Goal: Information Seeking & Learning: Learn about a topic

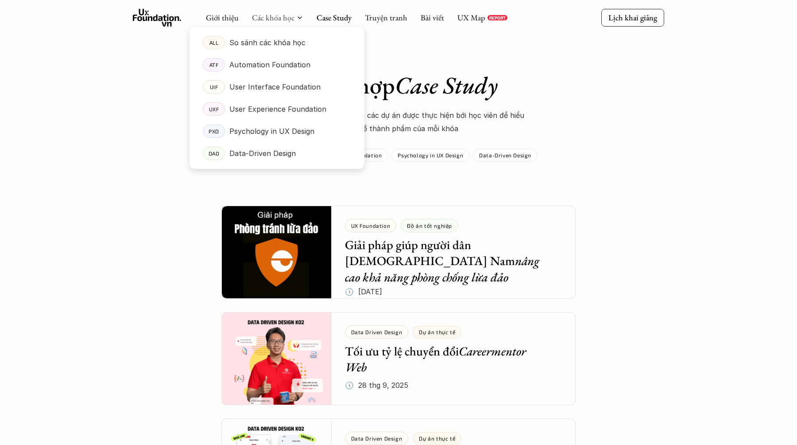
click at [284, 21] on div at bounding box center [277, 91] width 175 height 156
click at [277, 154] on p "Data-Driven Design" at bounding box center [262, 153] width 66 height 13
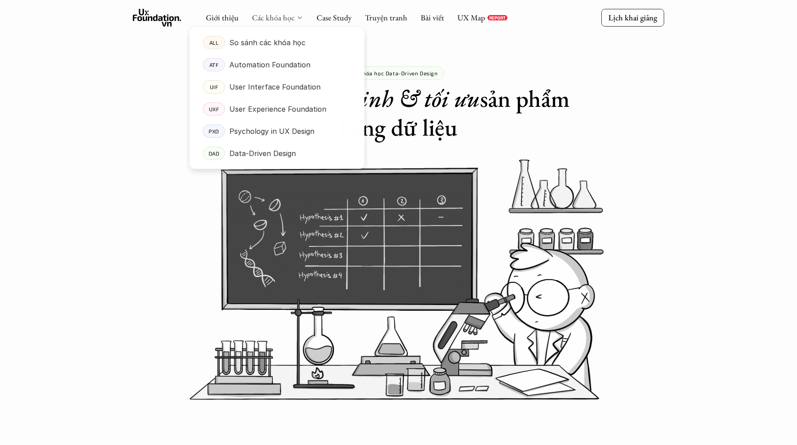
click at [277, 14] on link "Các khóa học" at bounding box center [273, 17] width 43 height 10
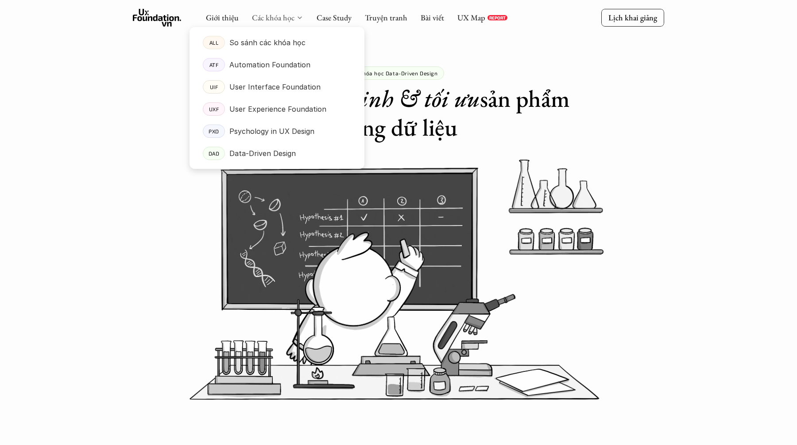
click at [277, 14] on link "Các khóa học" at bounding box center [273, 17] width 43 height 10
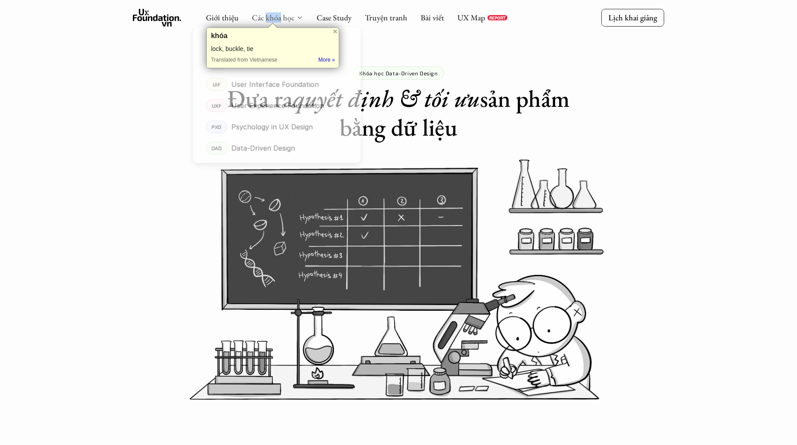
click at [252, 19] on link "Các khóa học" at bounding box center [273, 17] width 43 height 10
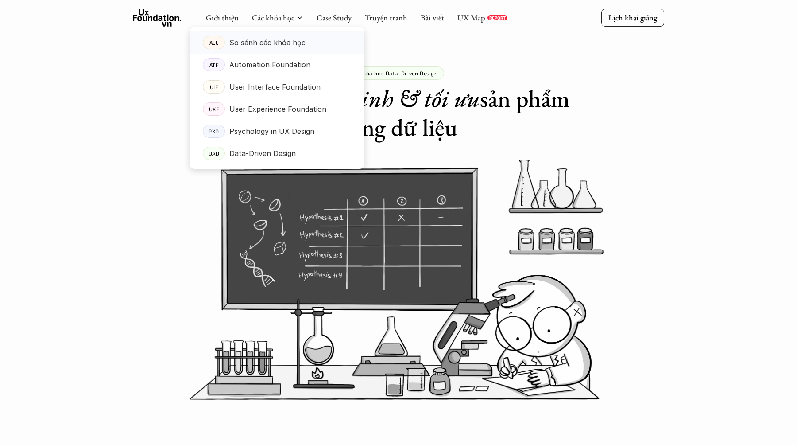
click at [272, 39] on p "So sánh các khóa học" at bounding box center [267, 42] width 76 height 13
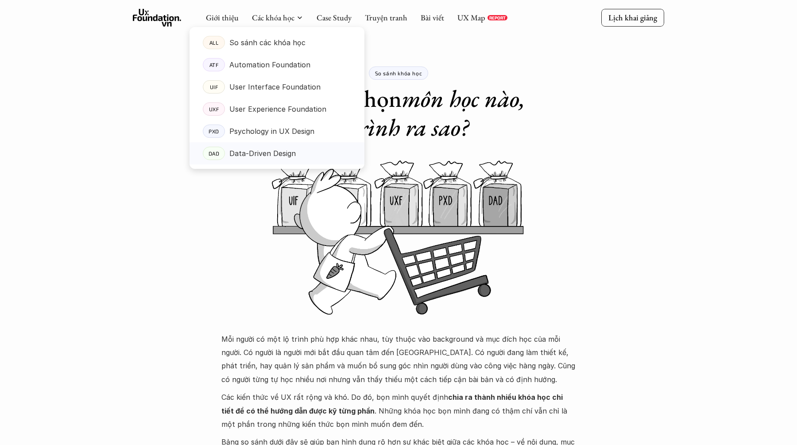
click at [290, 151] on p "Data-Driven Design" at bounding box center [262, 153] width 66 height 13
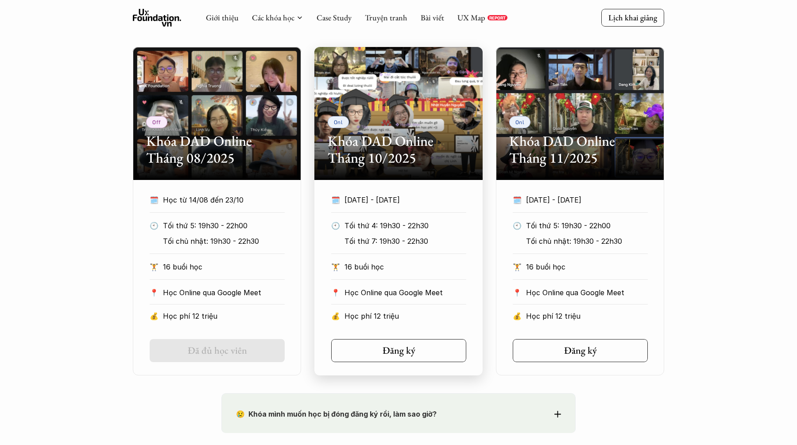
scroll to position [460, 0]
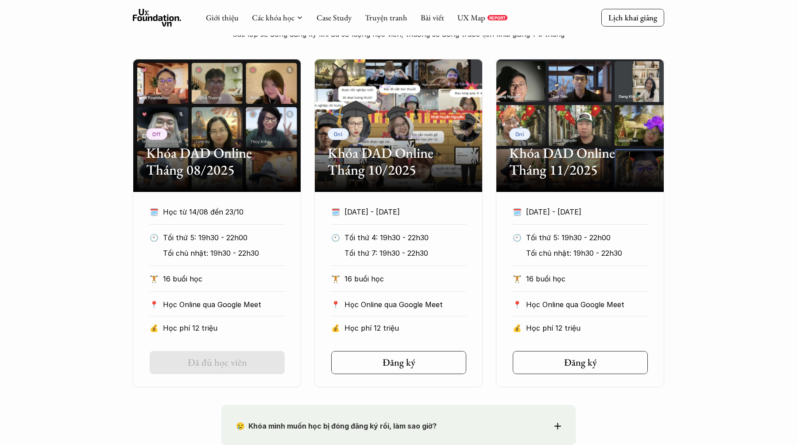
click at [721, 213] on div "Off Khóa DAD Online Tháng 08/2025 🗓️ Học từ 14/08 đến 23/10 🕙 Tối thứ 5: 19h30 …" at bounding box center [398, 223] width 797 height 328
click at [703, 156] on div "Off Khóa DAD Online Tháng 08/2025 🗓️ Học từ 14/08 đến 23/10 🕙 Tối thứ 5: 19h30 …" at bounding box center [398, 223] width 797 height 328
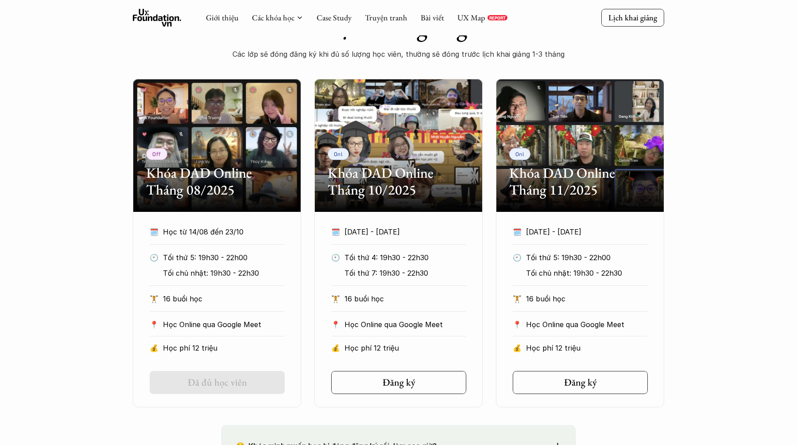
scroll to position [438, 0]
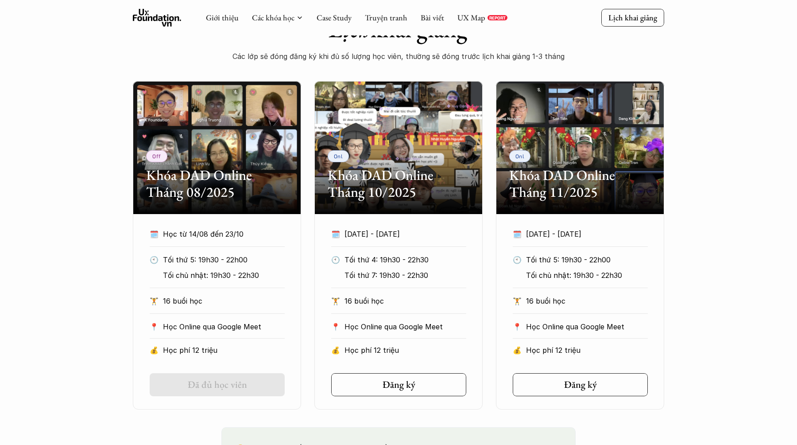
click at [698, 205] on div "Off Khóa DAD Online Tháng 08/2025 🗓️ Học từ 14/08 đến 23/10 🕙 Tối thứ 5: 19h30 …" at bounding box center [398, 245] width 797 height 328
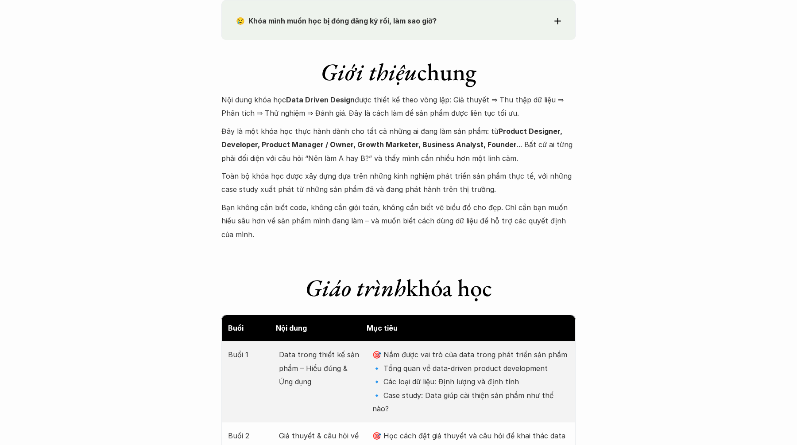
scroll to position [874, 0]
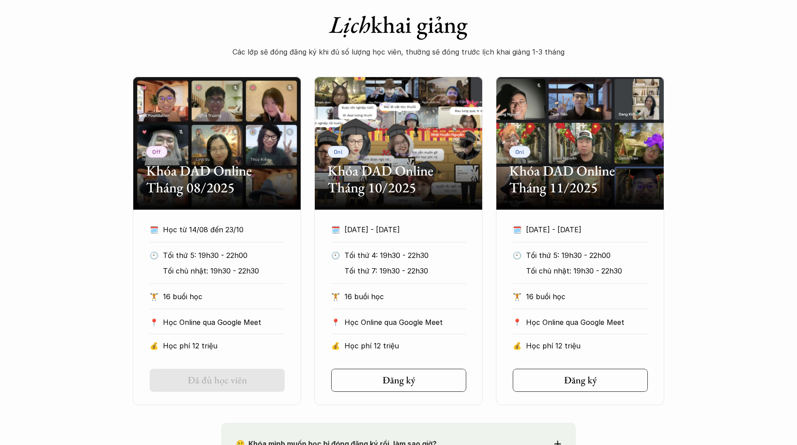
scroll to position [447, 0]
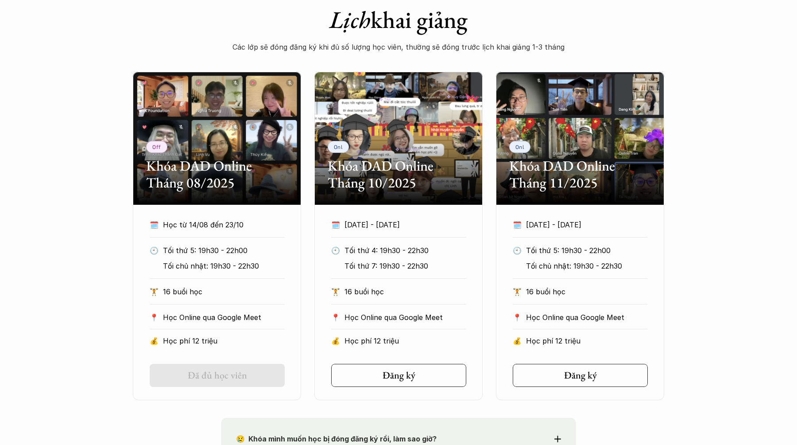
click at [696, 268] on div "Off Khóa DAD Online Tháng 08/2025 🗓️ Học từ 14/08 đến 23/10 🕙 Tối thứ 5: 19h30 …" at bounding box center [398, 236] width 797 height 328
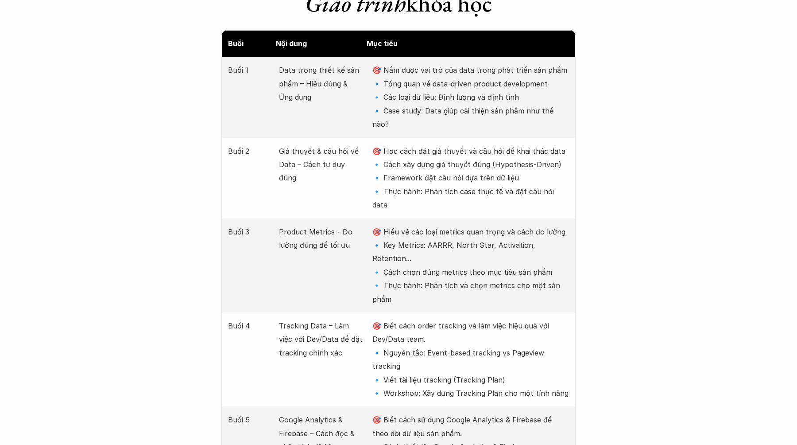
scroll to position [1154, 0]
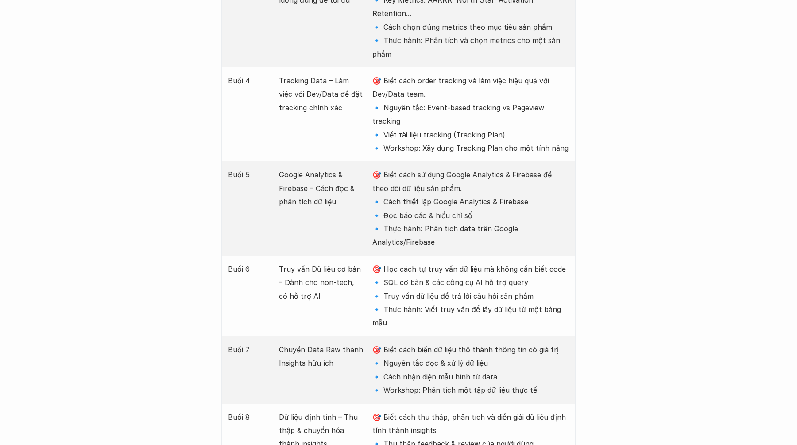
scroll to position [1395, 0]
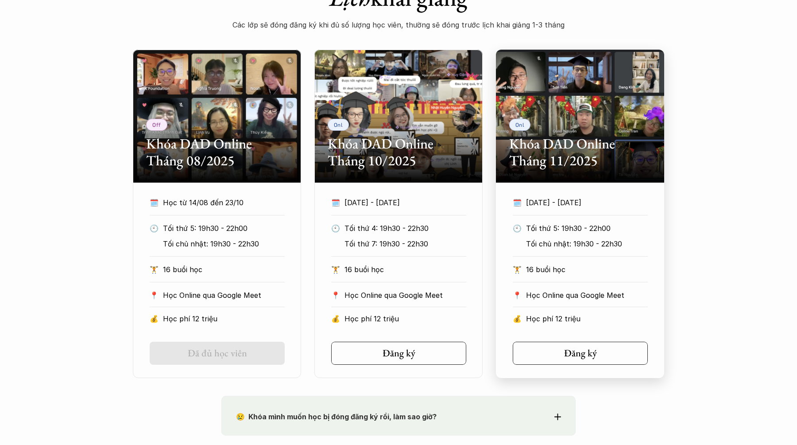
scroll to position [472, 0]
